Goal: Task Accomplishment & Management: Manage account settings

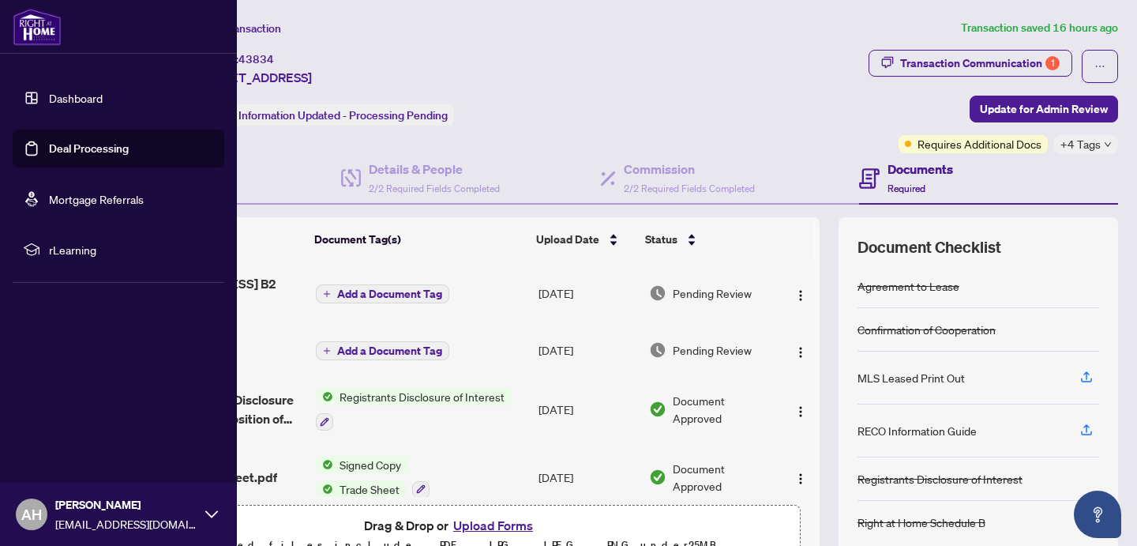
scroll to position [669, 0]
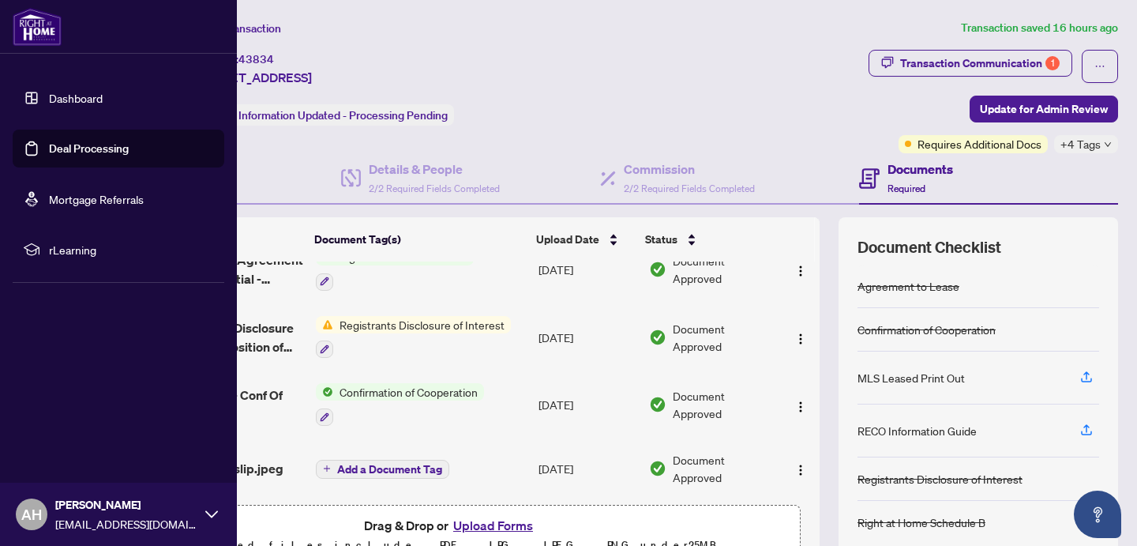
click at [62, 105] on link "Dashboard" at bounding box center [76, 98] width 54 height 14
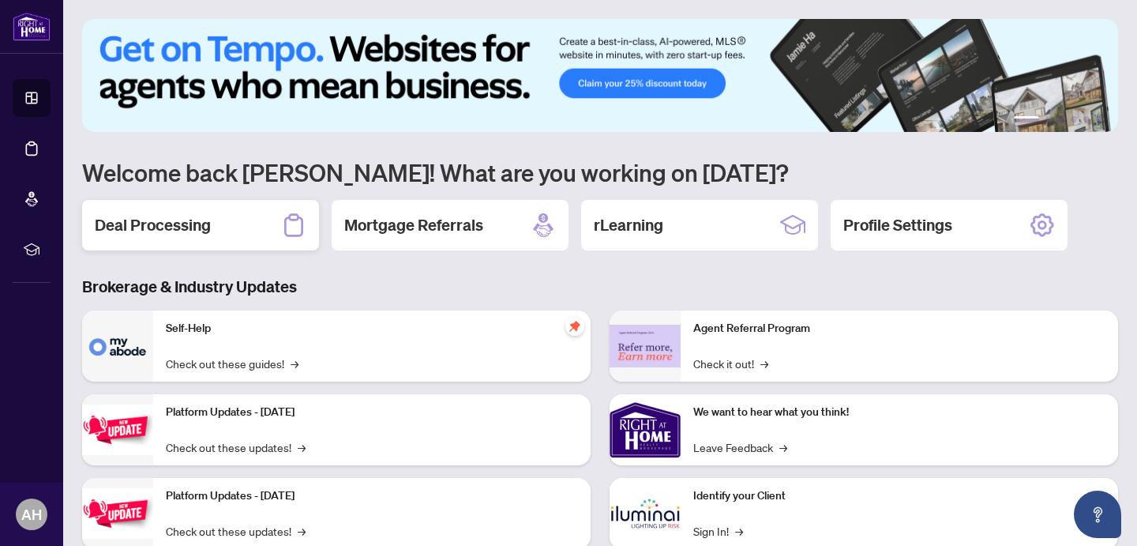
click at [168, 234] on h2 "Deal Processing" at bounding box center [153, 225] width 116 height 22
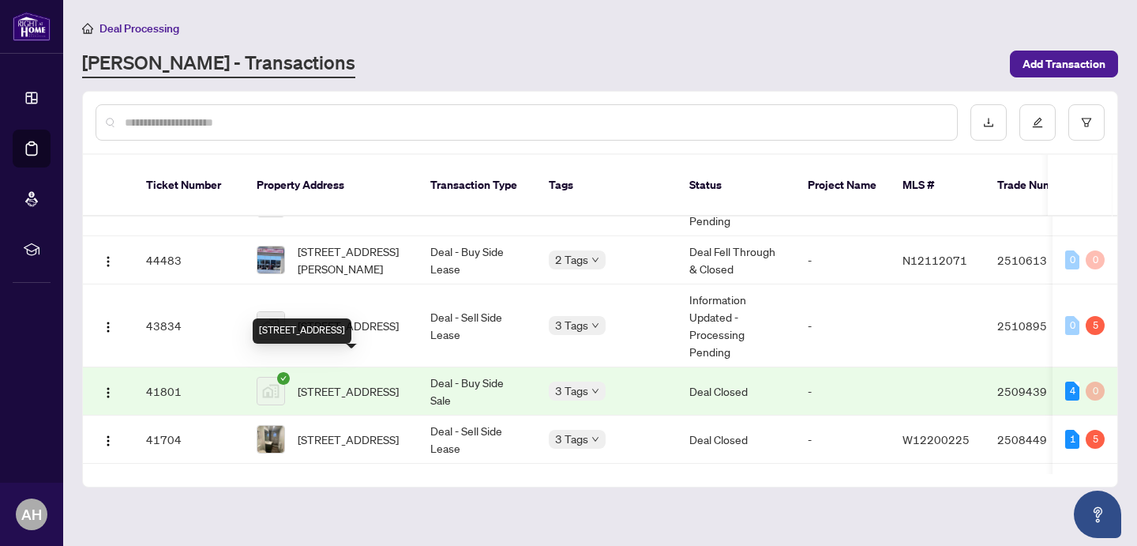
scroll to position [1756, 0]
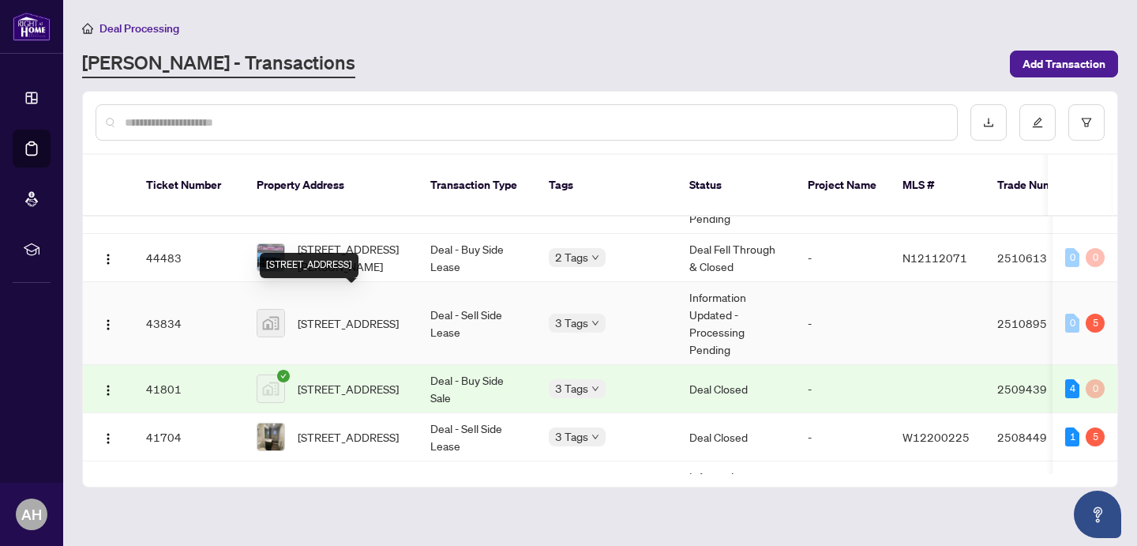
click at [363, 314] on span "[STREET_ADDRESS]" at bounding box center [348, 322] width 101 height 17
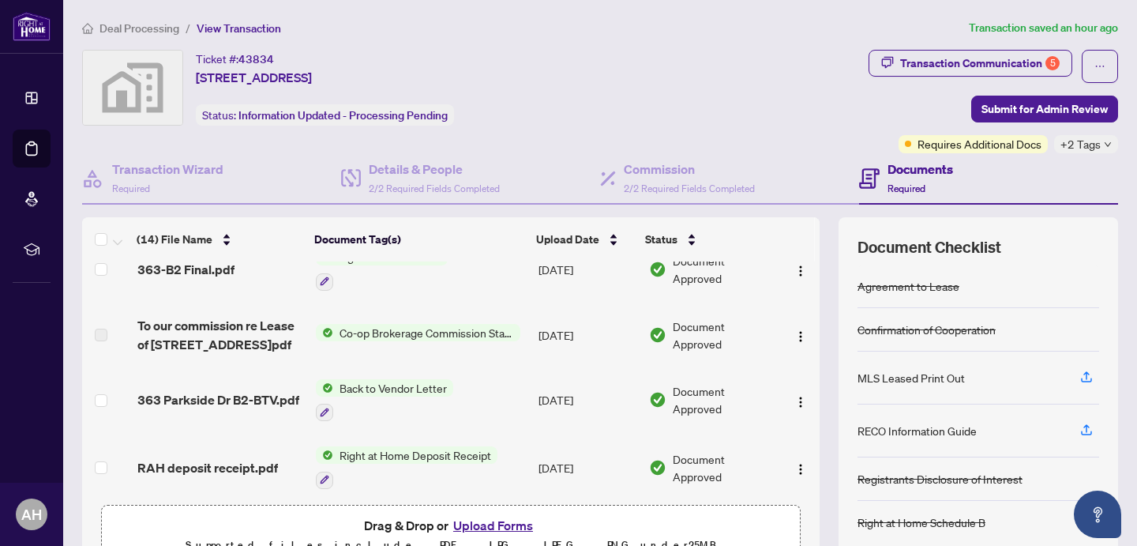
scroll to position [306, 0]
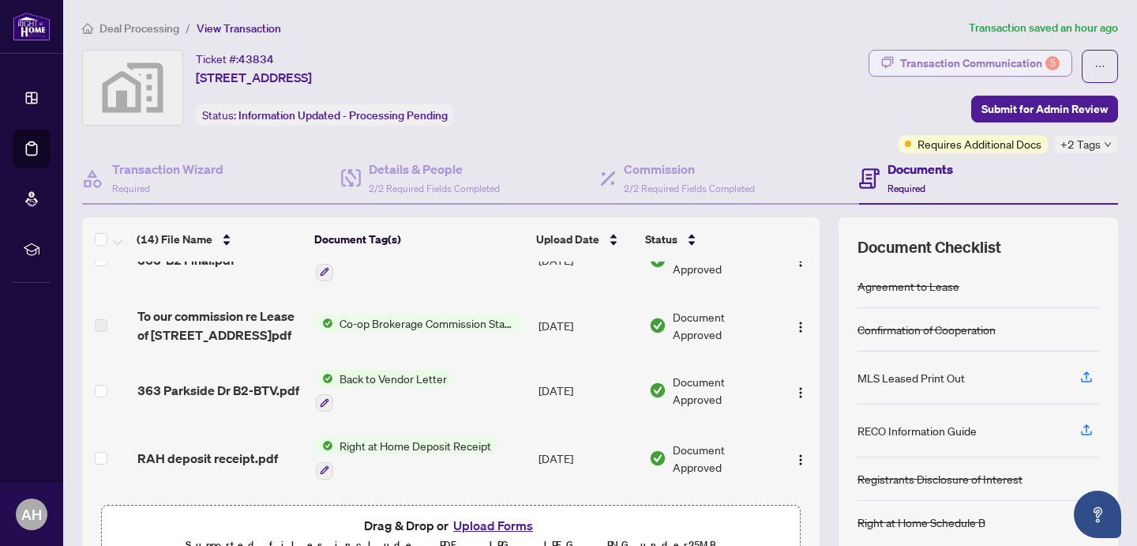
click at [973, 58] on div "Transaction Communication 5" at bounding box center [979, 63] width 159 height 25
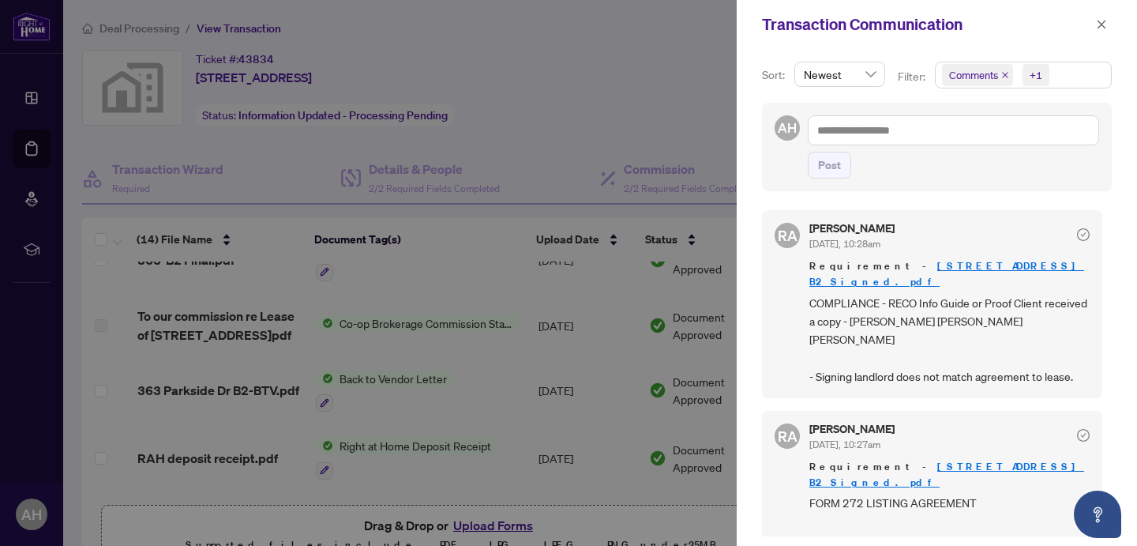
click at [1004, 73] on icon "close" at bounding box center [1005, 75] width 8 height 8
click at [950, 263] on link "[STREET_ADDRESS] B2 Signed.pdf" at bounding box center [946, 273] width 275 height 29
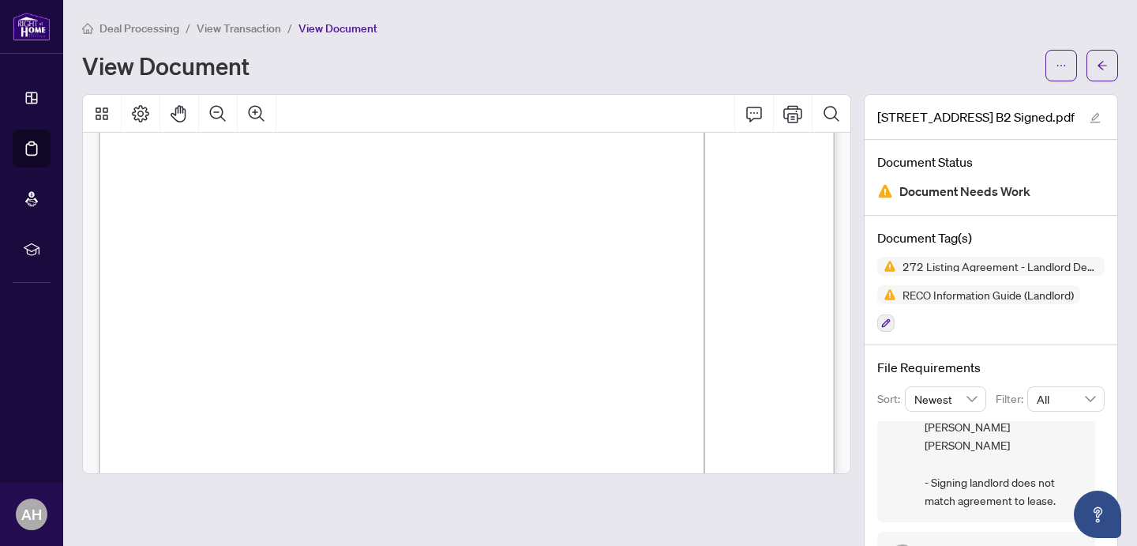
scroll to position [111, 0]
click at [1097, 60] on icon "arrow-left" at bounding box center [1102, 65] width 11 height 11
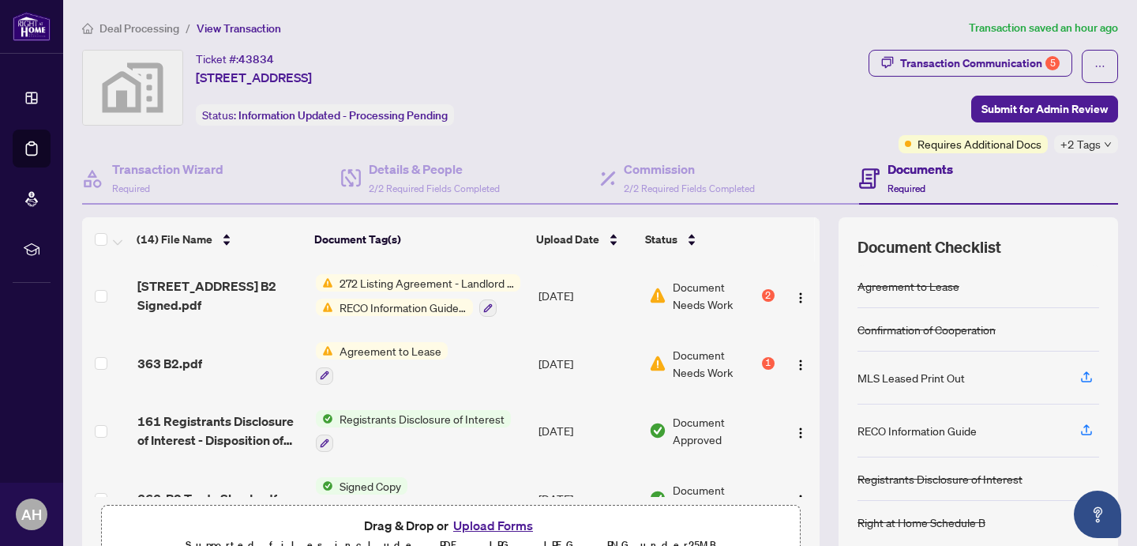
click at [377, 353] on span "Agreement to Lease" at bounding box center [390, 350] width 114 height 17
click at [356, 424] on span "Agreement to Lease" at bounding box center [366, 426] width 114 height 17
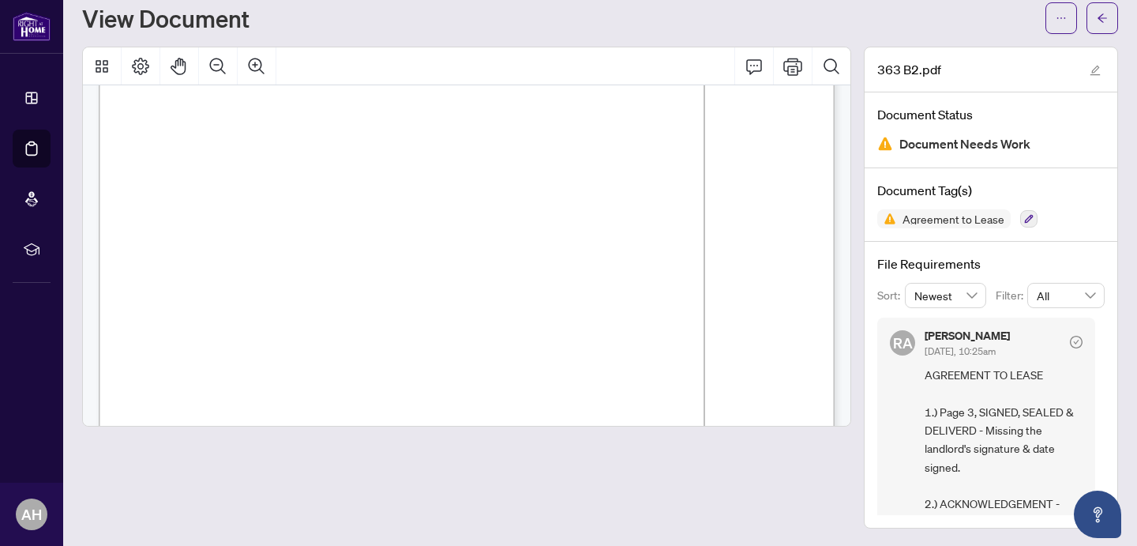
scroll to position [2944, 0]
click at [796, 62] on icon "Print" at bounding box center [792, 66] width 19 height 17
click at [1104, 19] on icon "arrow-left" at bounding box center [1102, 18] width 11 height 11
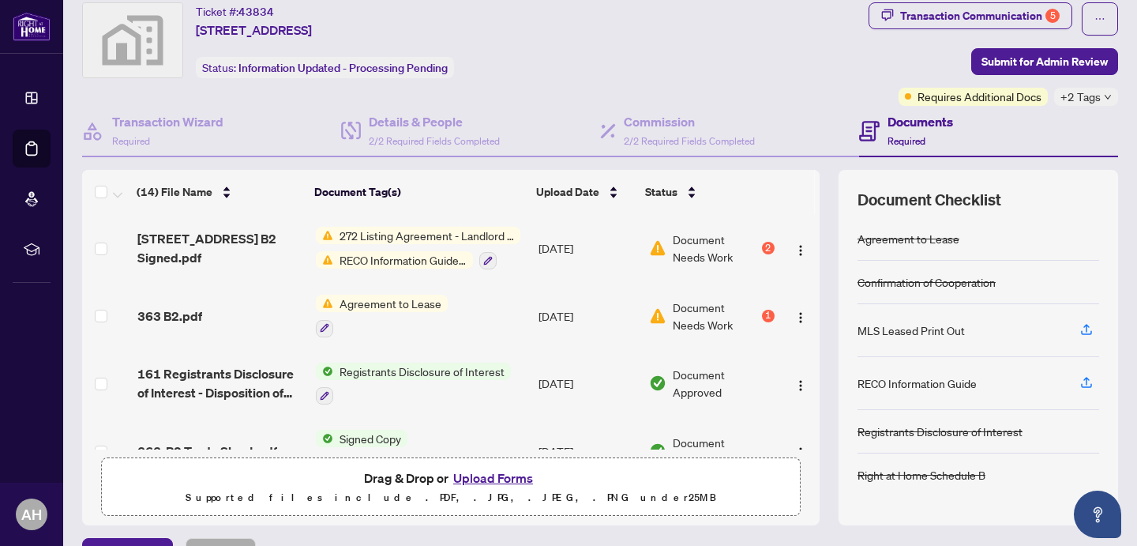
click at [395, 246] on div "272 Listing Agreement - Landlord Designated Representation Agreement Authority …" at bounding box center [418, 248] width 204 height 43
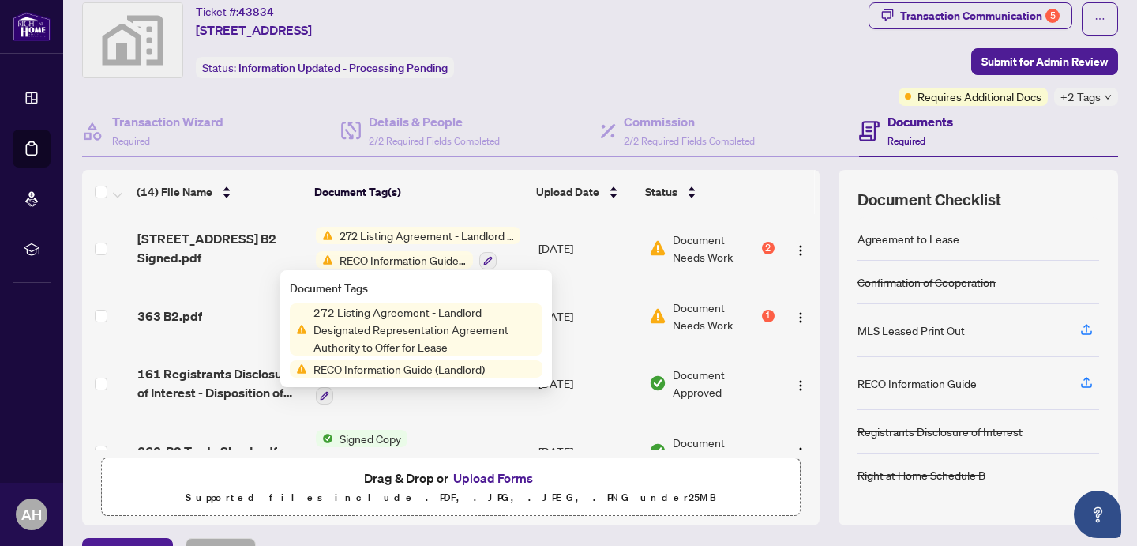
click at [186, 417] on td "363-B2 Trade Sheet.pdf" at bounding box center [220, 451] width 178 height 68
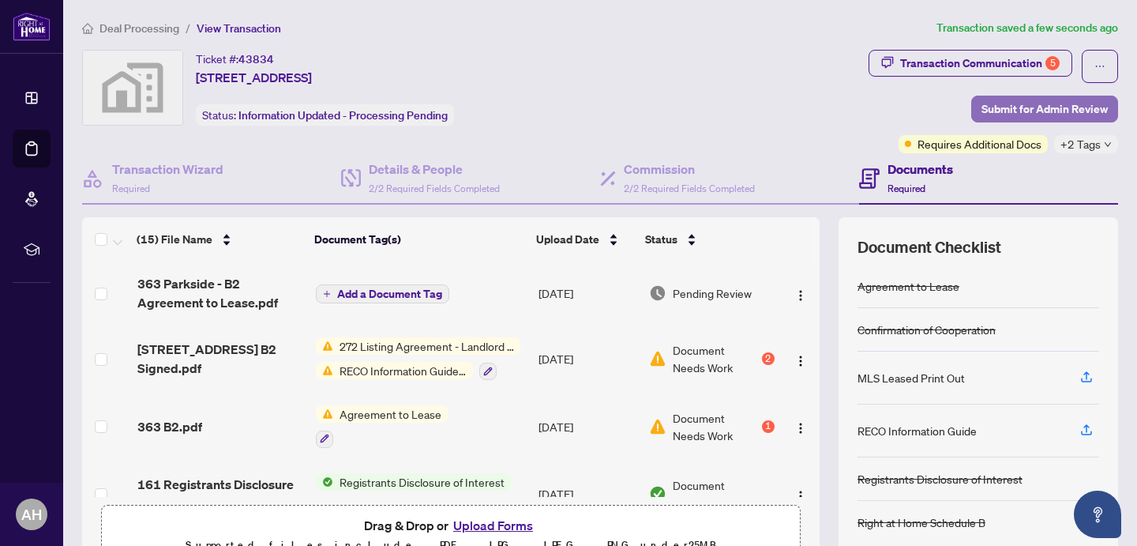
click at [1041, 111] on span "Submit for Admin Review" at bounding box center [1044, 108] width 126 height 25
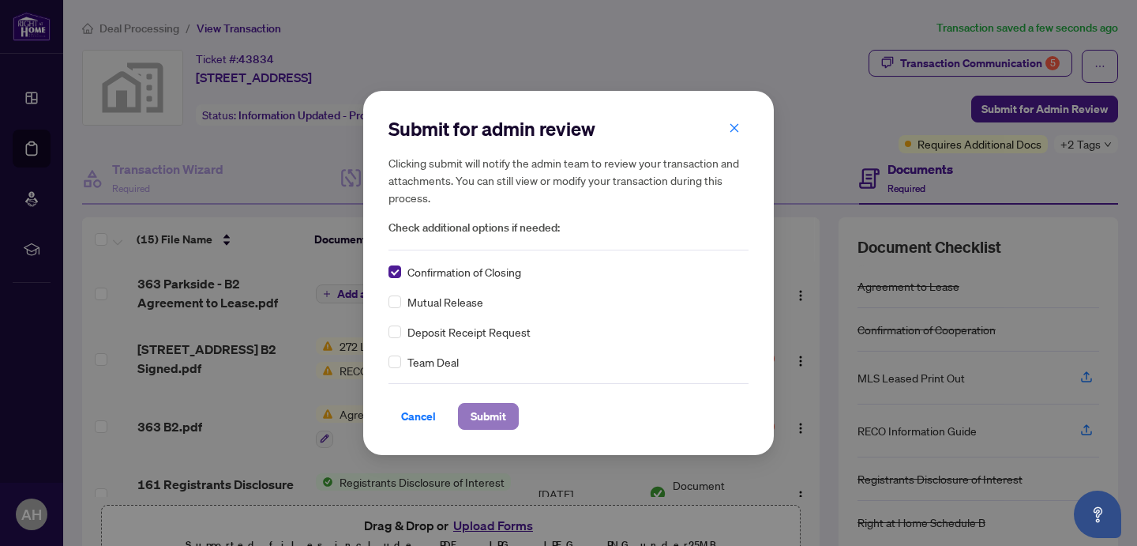
click at [497, 417] on span "Submit" at bounding box center [489, 415] width 36 height 25
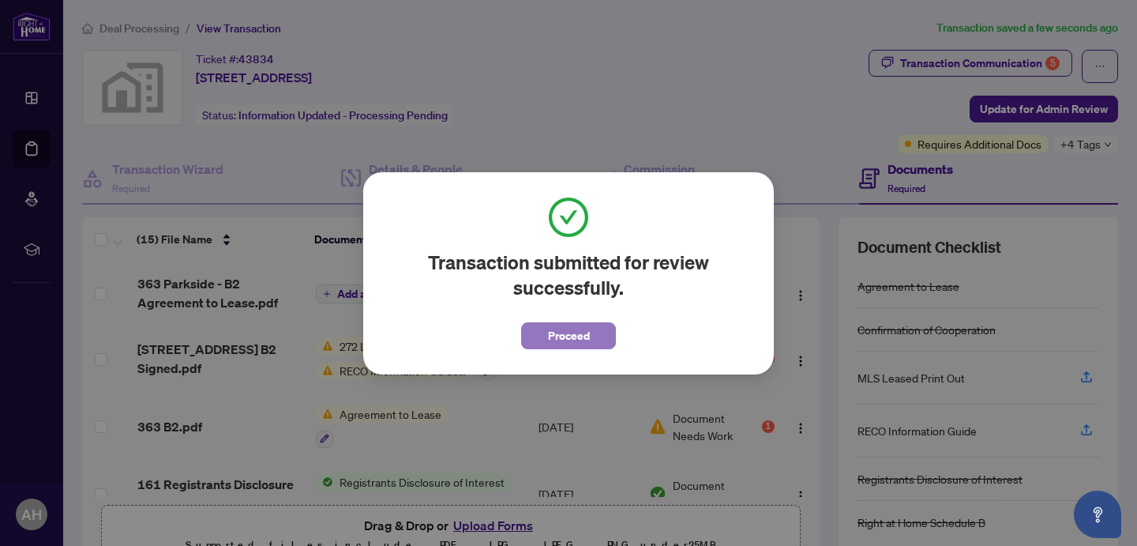
click at [585, 329] on span "Proceed" at bounding box center [569, 335] width 42 height 25
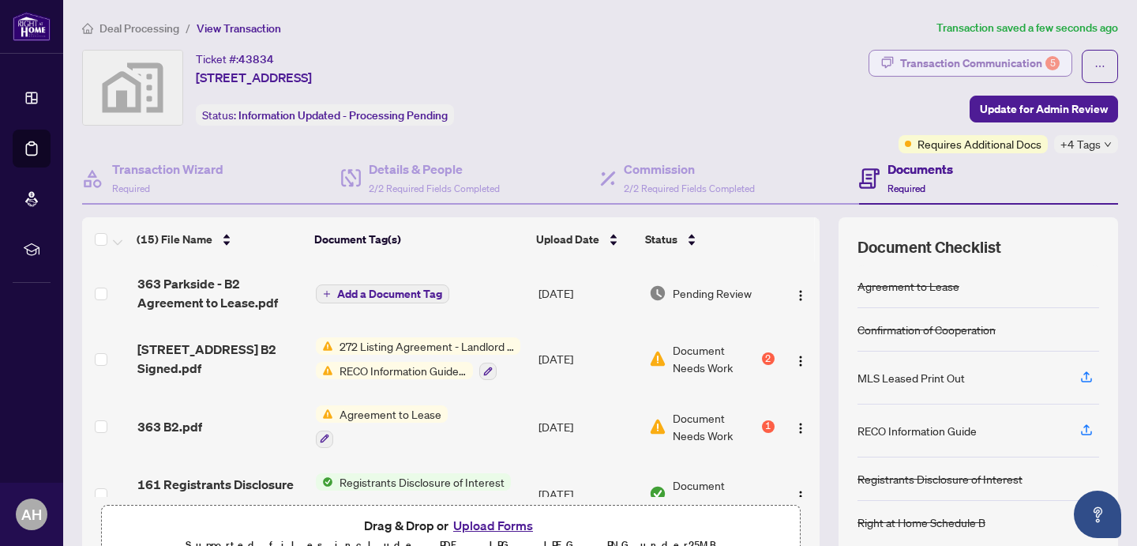
click at [934, 64] on div "Transaction Communication 5" at bounding box center [979, 63] width 159 height 25
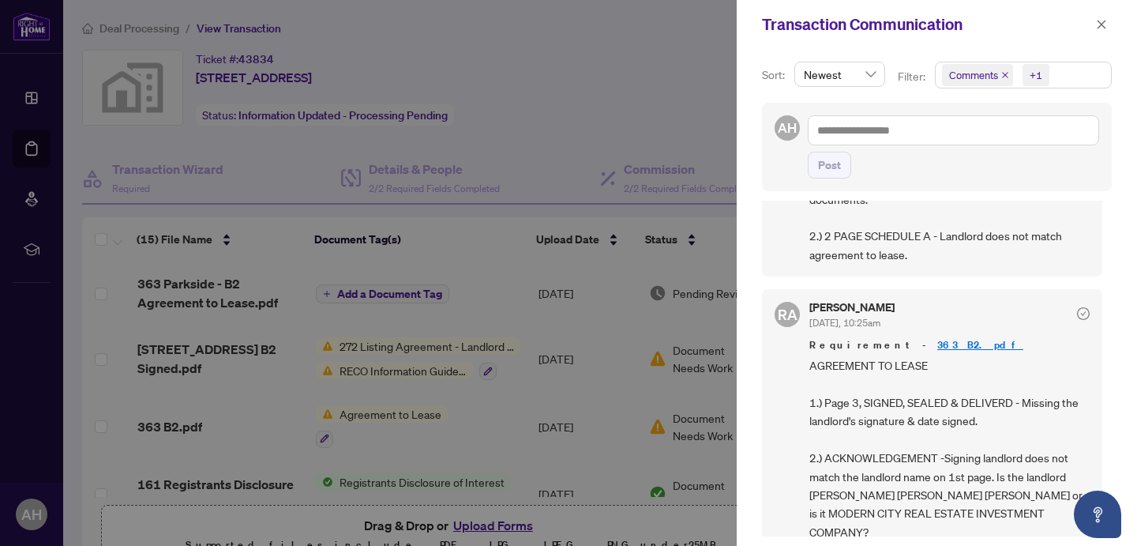
scroll to position [415, 0]
click at [937, 337] on link "363 B2.pdf" at bounding box center [980, 343] width 86 height 13
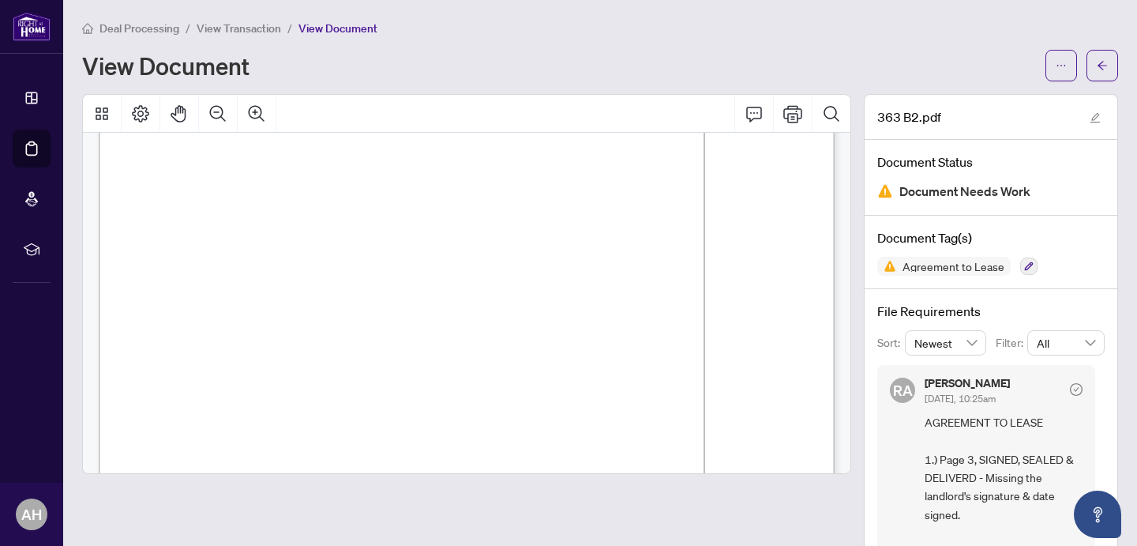
scroll to position [2039, 0]
click at [791, 118] on icon "Print" at bounding box center [792, 113] width 19 height 17
click at [1110, 55] on button "button" at bounding box center [1102, 66] width 32 height 32
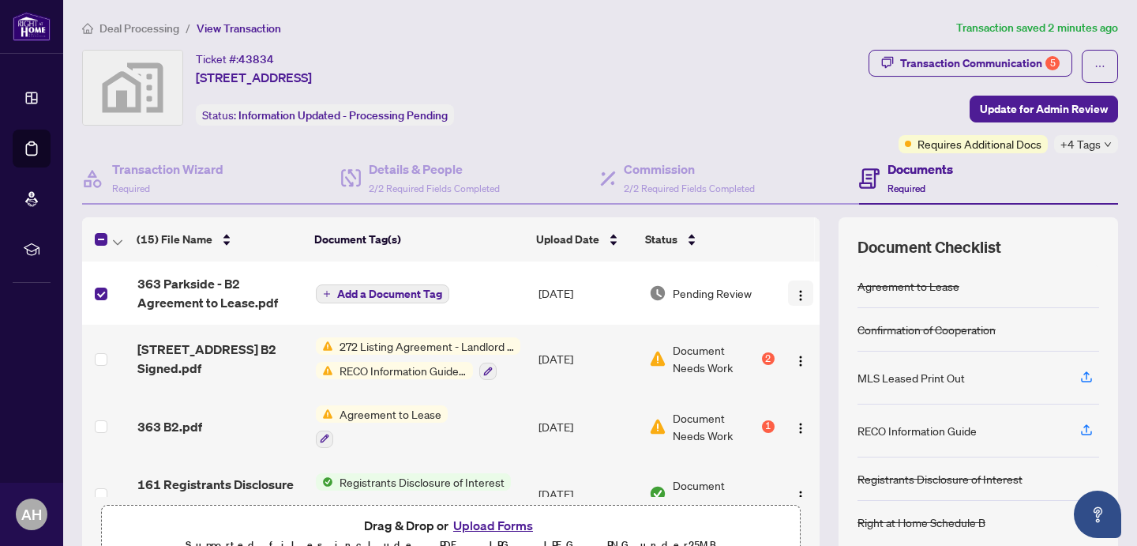
click at [802, 295] on button "button" at bounding box center [800, 292] width 25 height 25
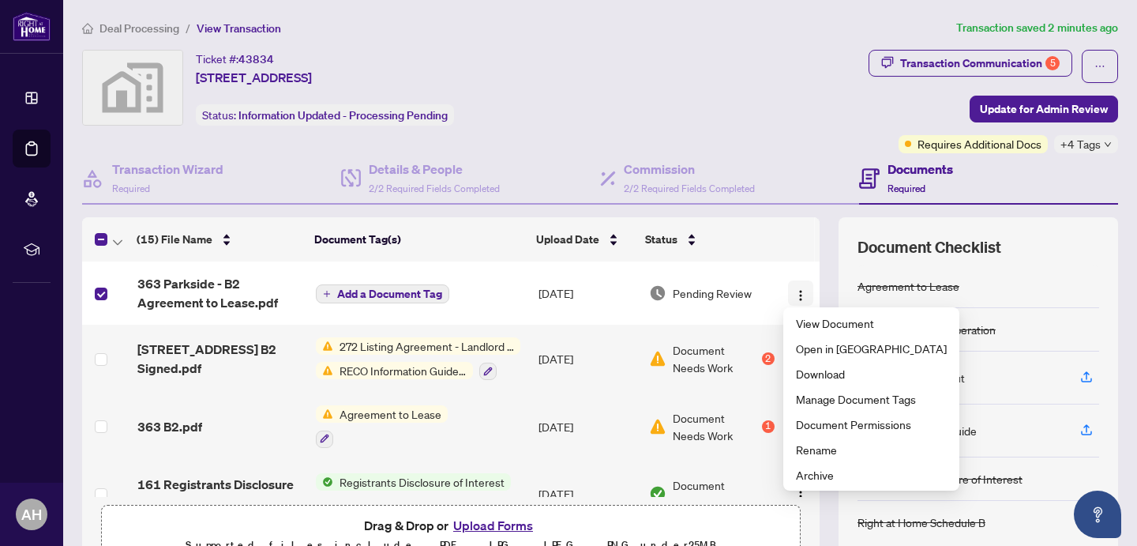
click at [798, 290] on img "button" at bounding box center [800, 295] width 13 height 13
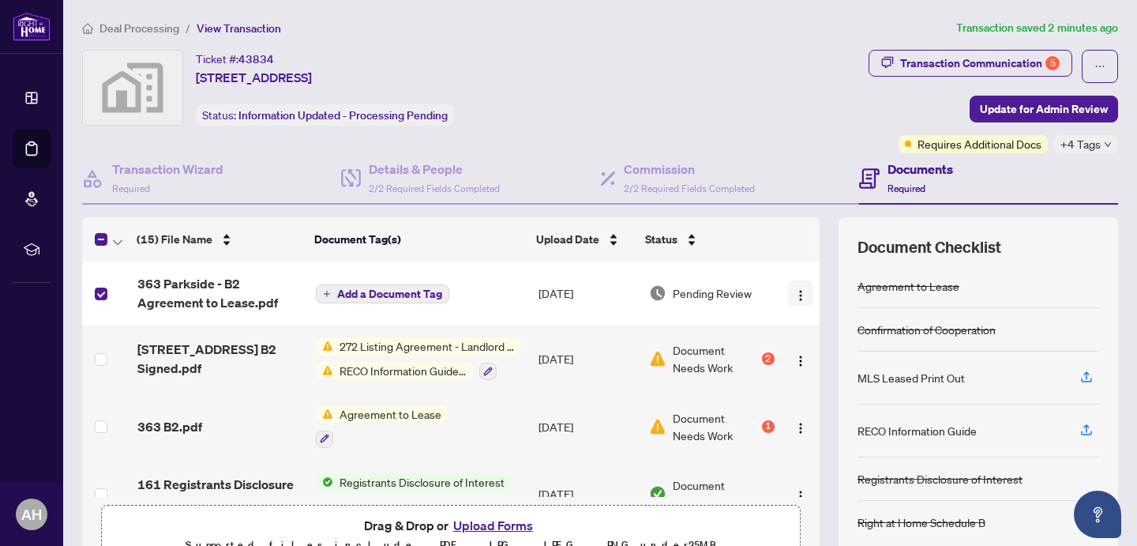
click at [798, 290] on img "button" at bounding box center [800, 295] width 13 height 13
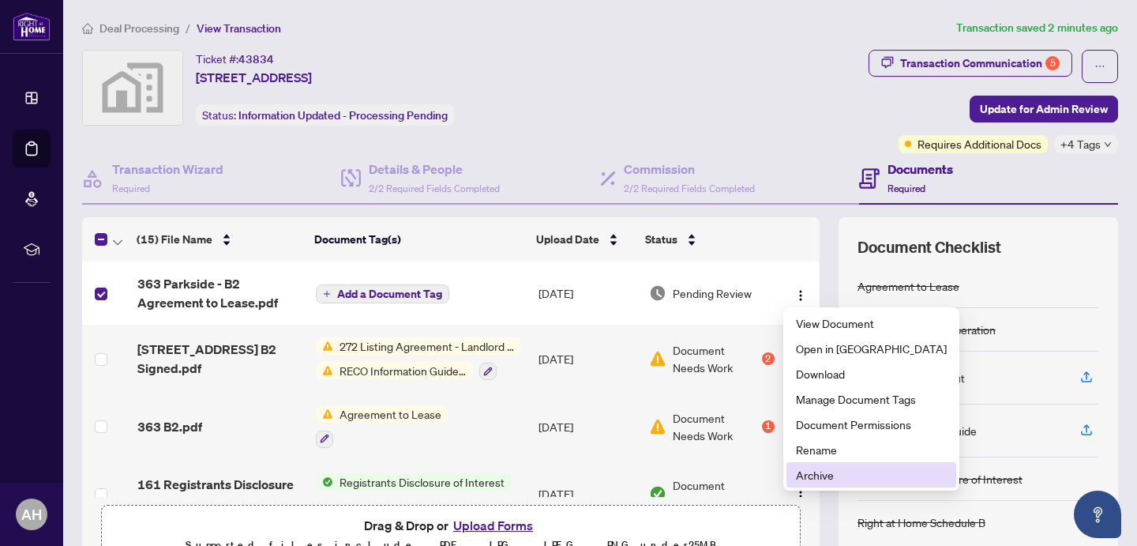
click at [823, 475] on span "Archive" at bounding box center [871, 474] width 151 height 17
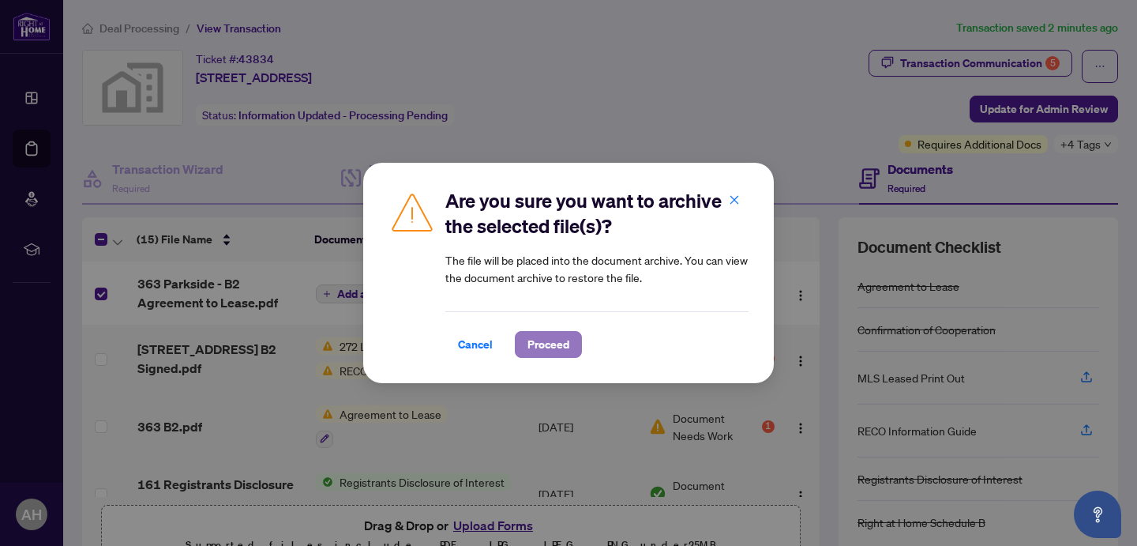
click at [540, 343] on span "Proceed" at bounding box center [548, 344] width 42 height 25
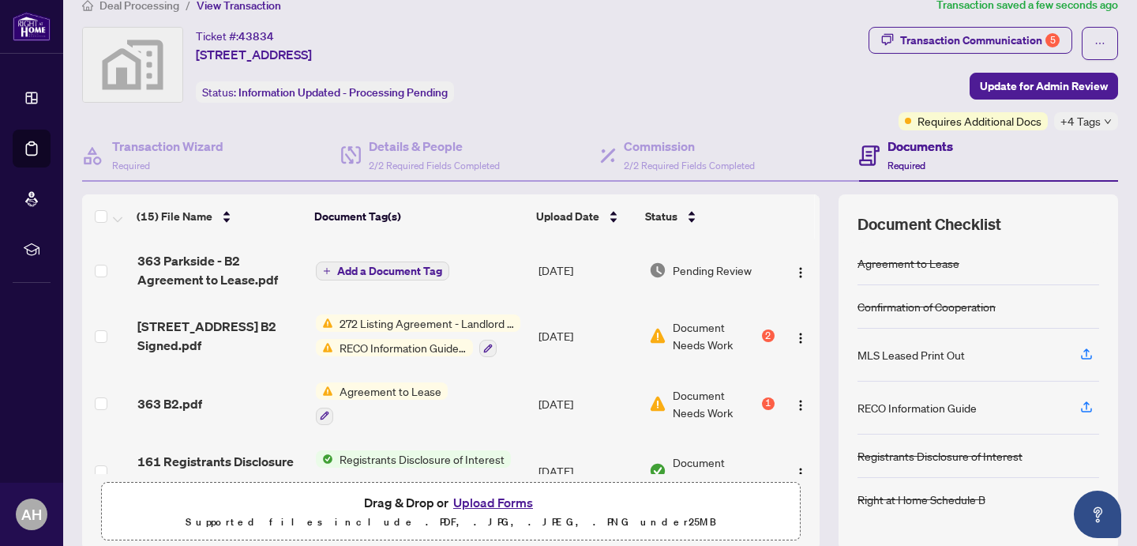
scroll to position [9, 0]
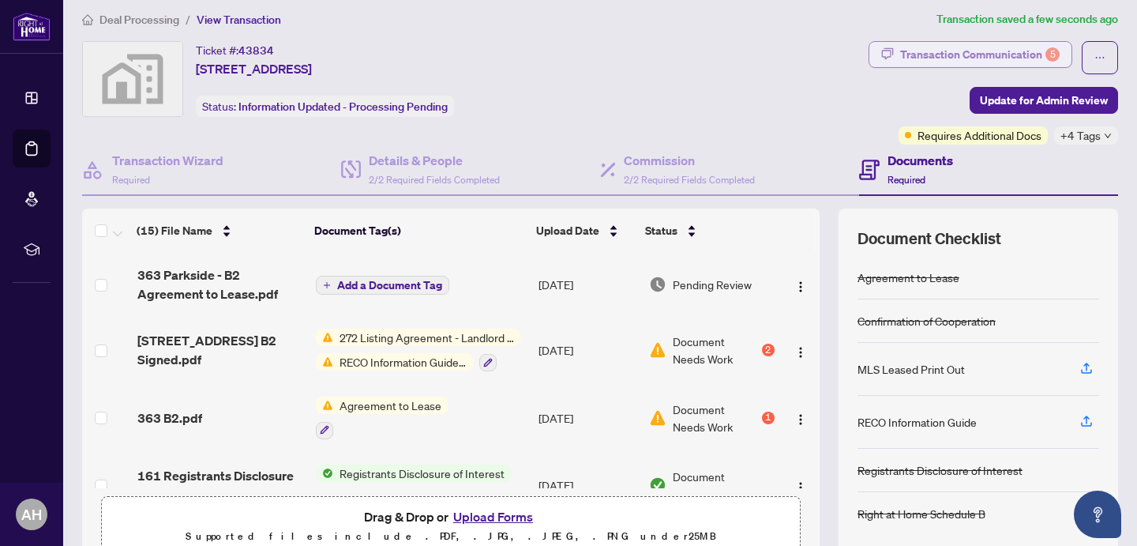
click at [982, 55] on div "Transaction Communication 5" at bounding box center [979, 54] width 159 height 25
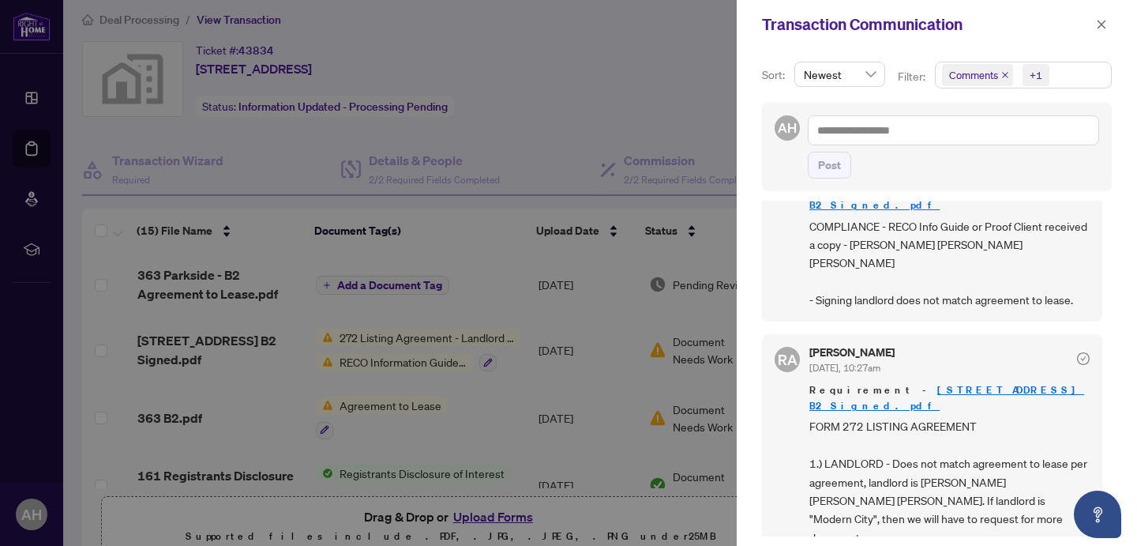
scroll to position [0, 0]
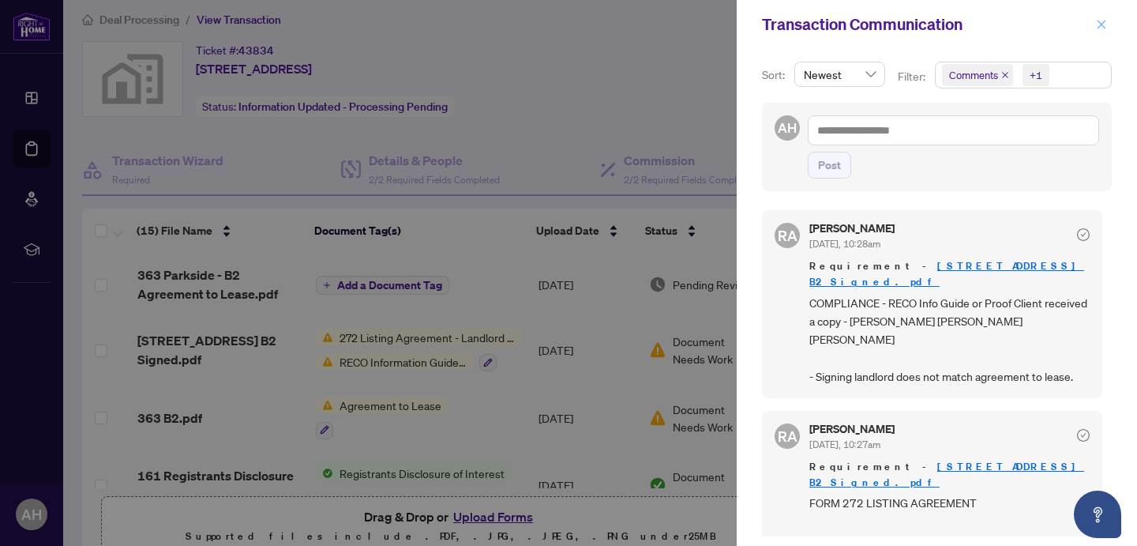
click at [1104, 24] on icon "close" at bounding box center [1101, 24] width 11 height 11
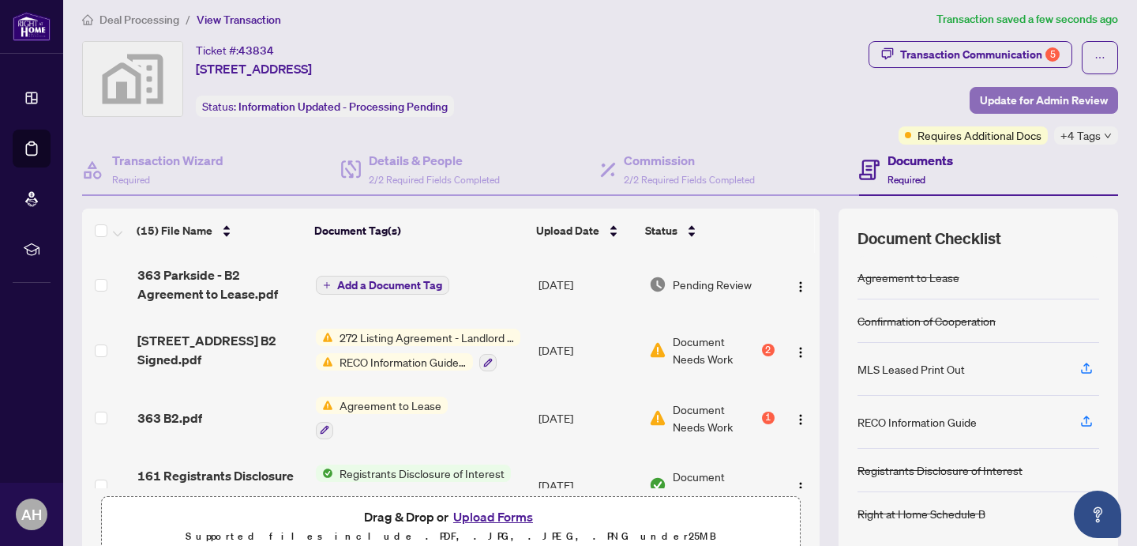
click at [1045, 98] on span "Update for Admin Review" at bounding box center [1044, 100] width 128 height 25
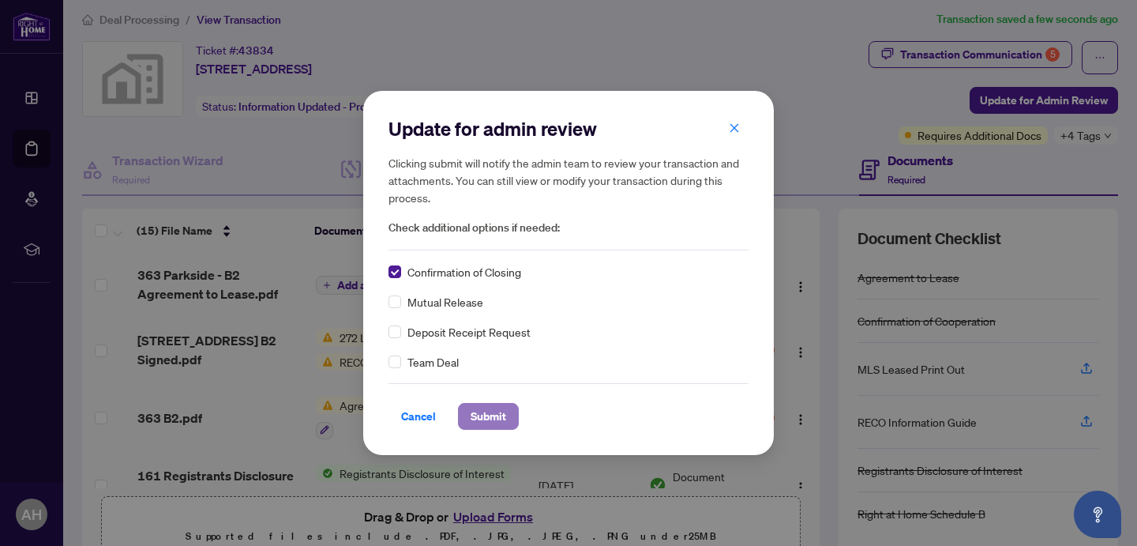
click at [487, 418] on span "Submit" at bounding box center [489, 415] width 36 height 25
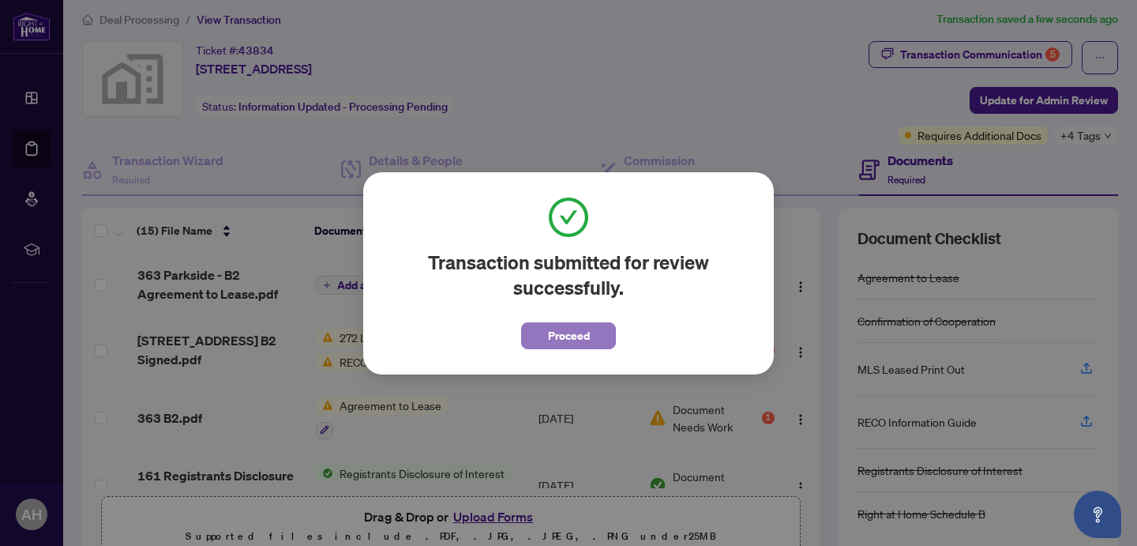
click at [564, 337] on span "Proceed" at bounding box center [569, 335] width 42 height 25
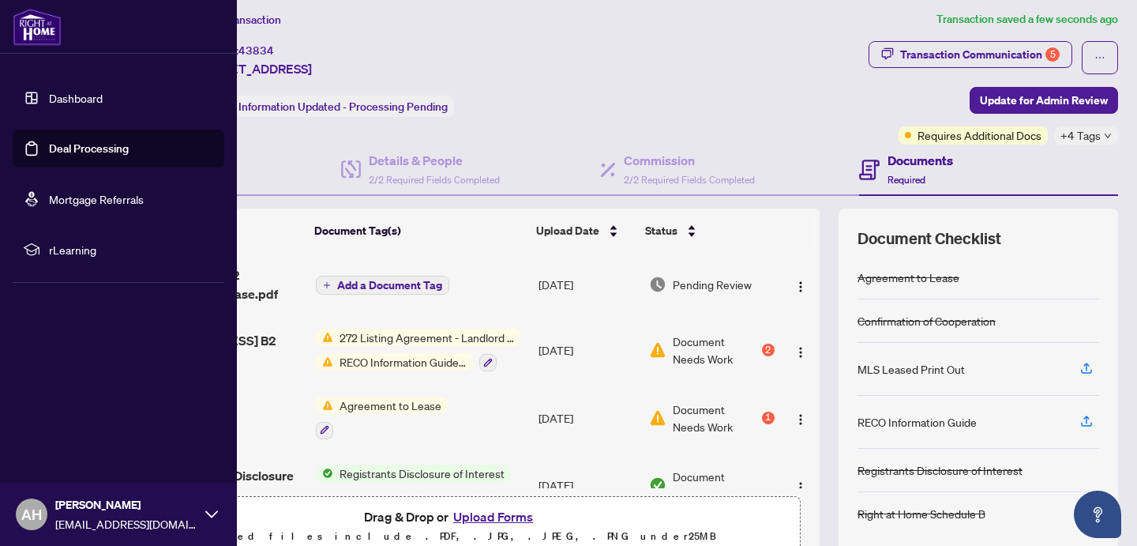
click at [60, 98] on link "Dashboard" at bounding box center [76, 98] width 54 height 14
